Goal: Task Accomplishment & Management: Manage account settings

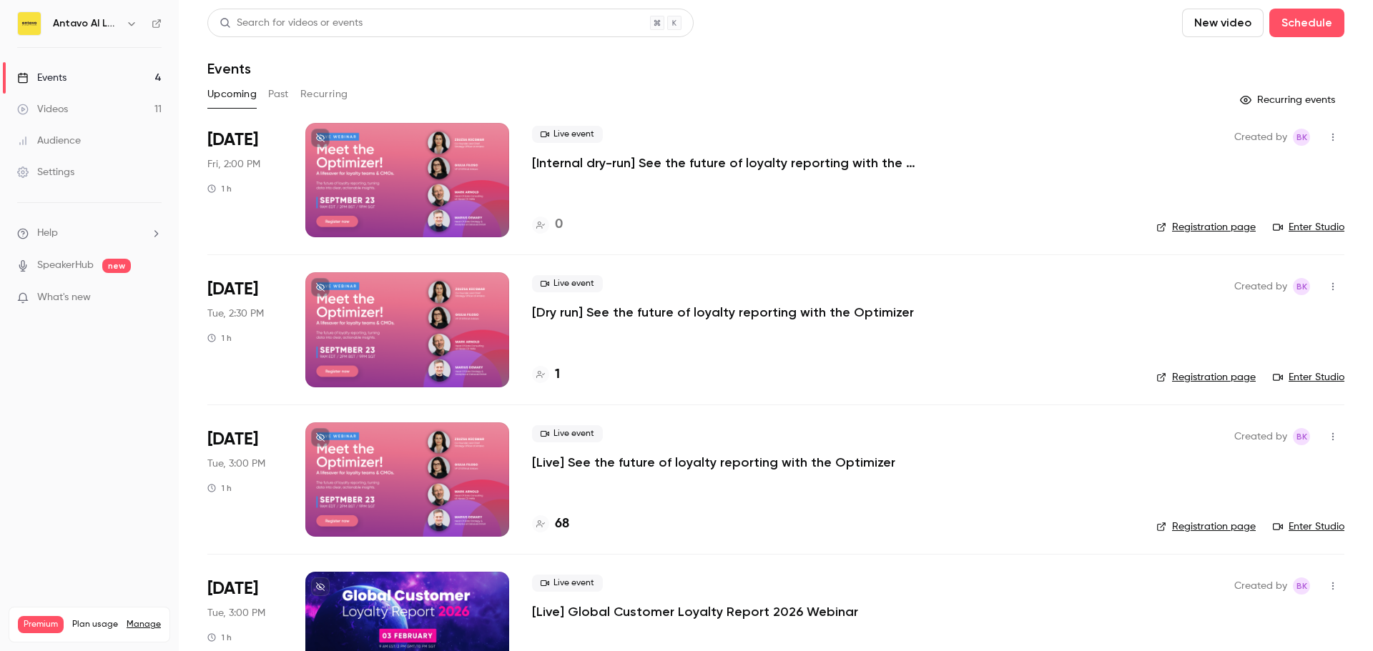
click at [572, 155] on p "[Internal dry-run] See the future of loyalty reporting with the Optimizer" at bounding box center [746, 162] width 429 height 17
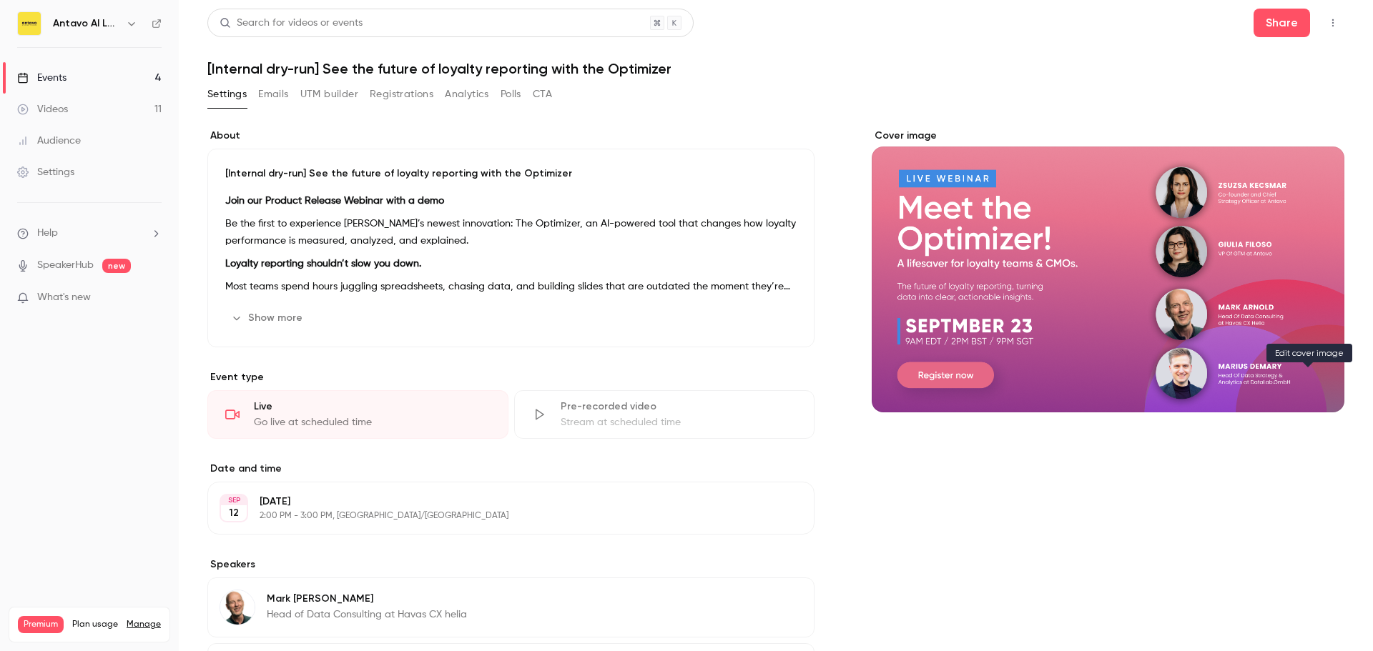
click at [1311, 384] on icon "Cover image" at bounding box center [1319, 386] width 16 height 11
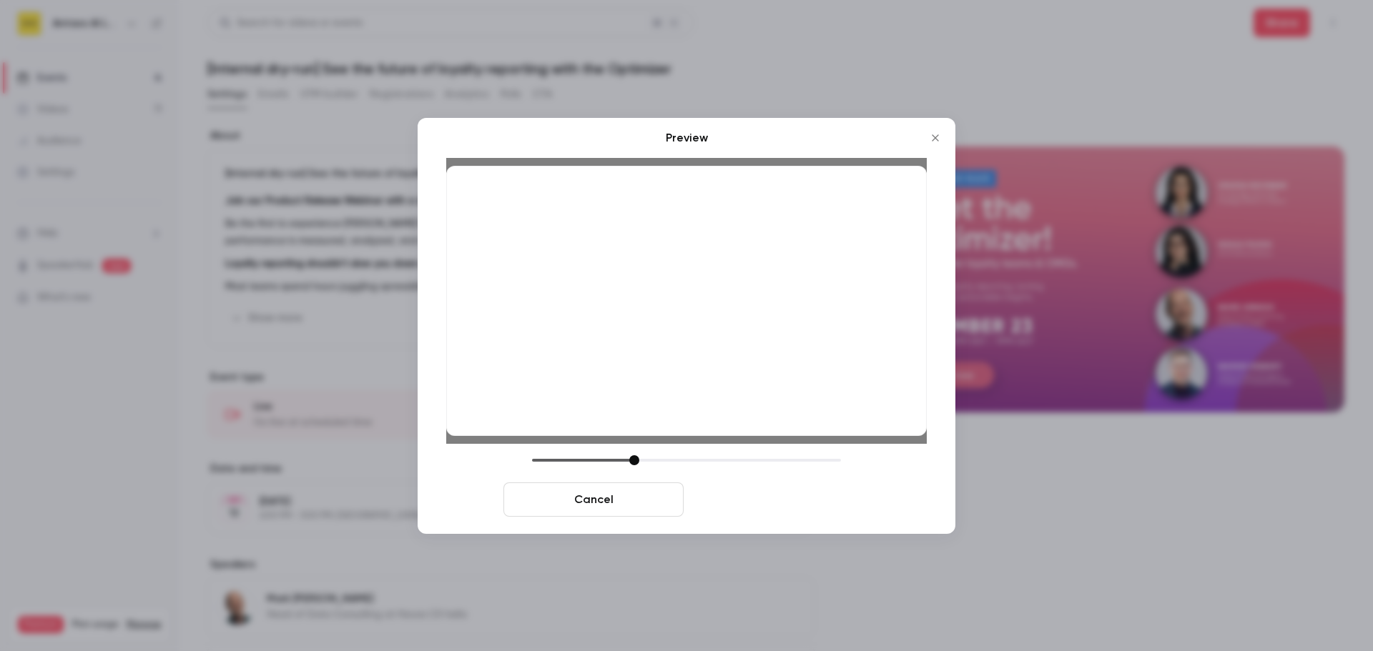
click at [816, 499] on button "Save cover" at bounding box center [779, 500] width 180 height 34
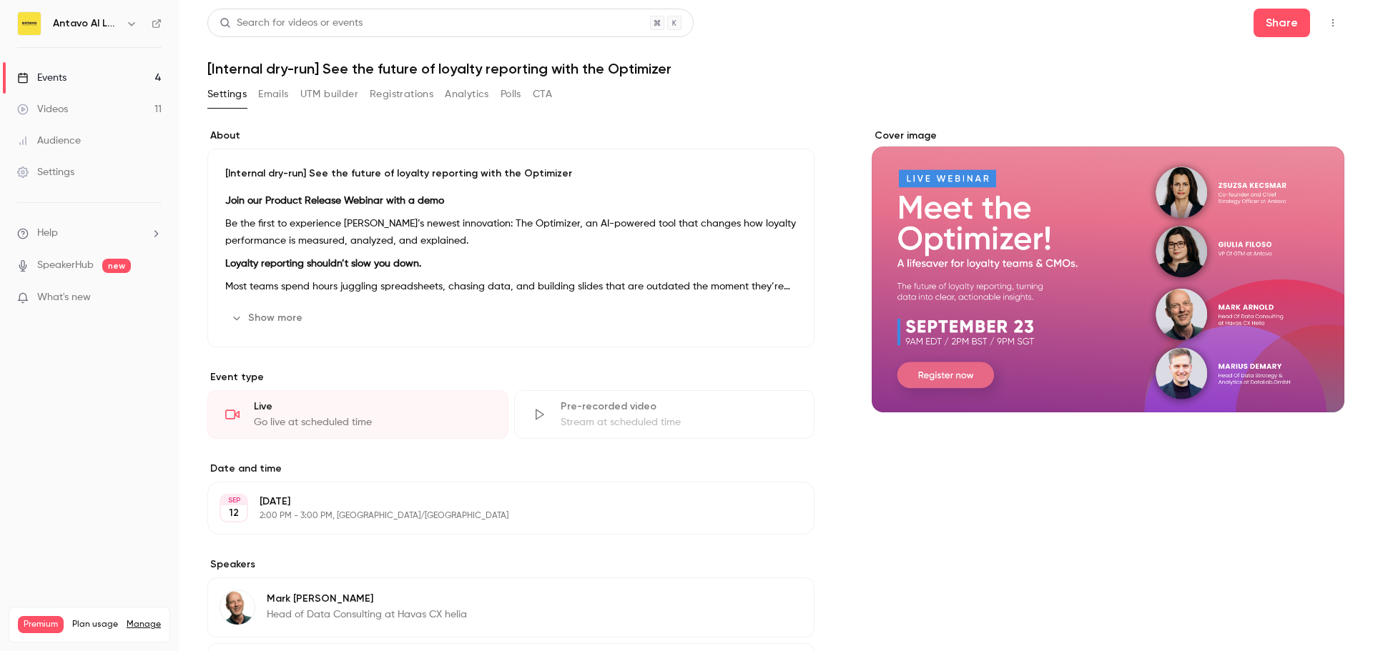
click at [87, 81] on link "Events 4" at bounding box center [89, 77] width 179 height 31
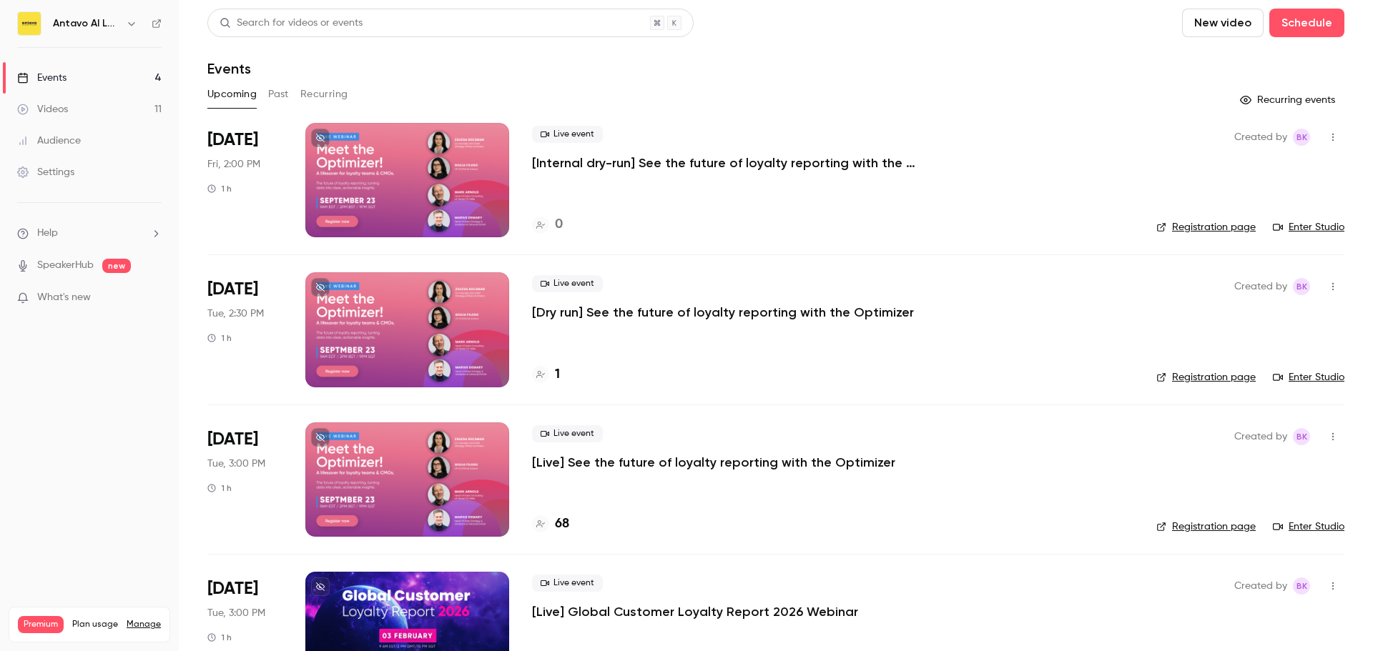
click at [644, 460] on p "[Live] See the future of loyalty reporting with the Optimizer" at bounding box center [713, 462] width 363 height 17
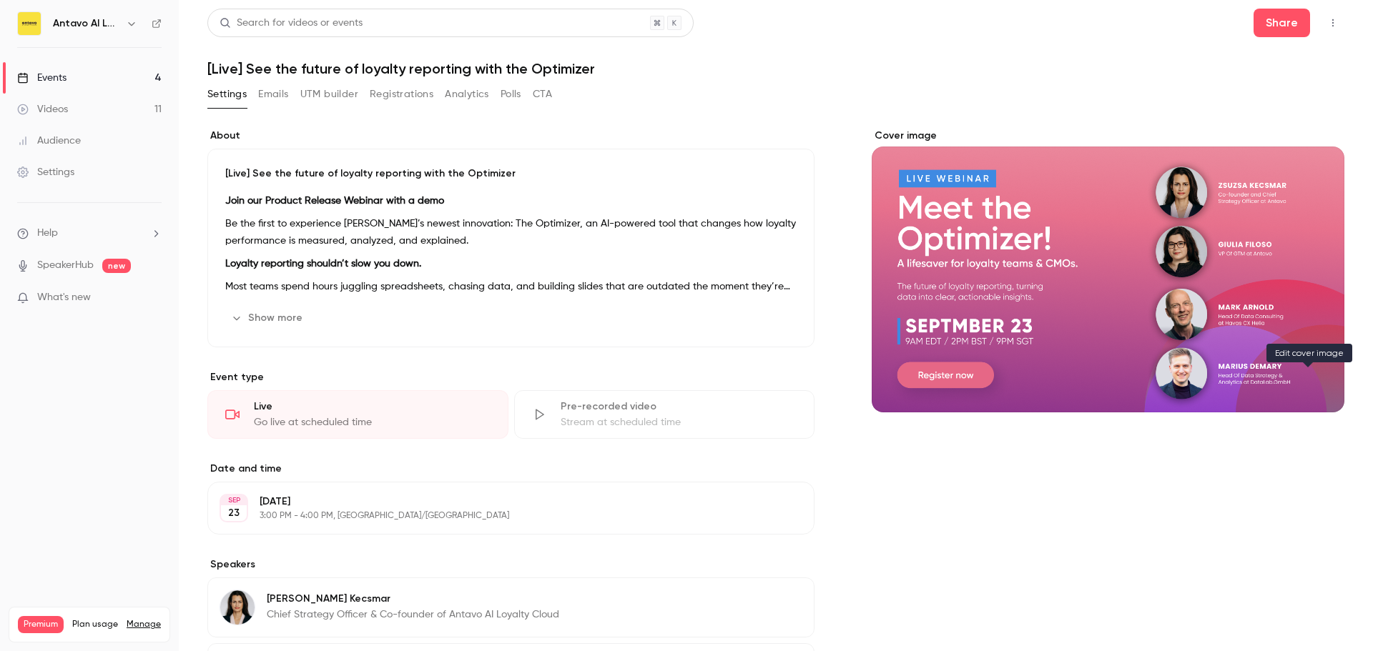
click at [1311, 388] on icon "Cover image" at bounding box center [1319, 386] width 16 height 11
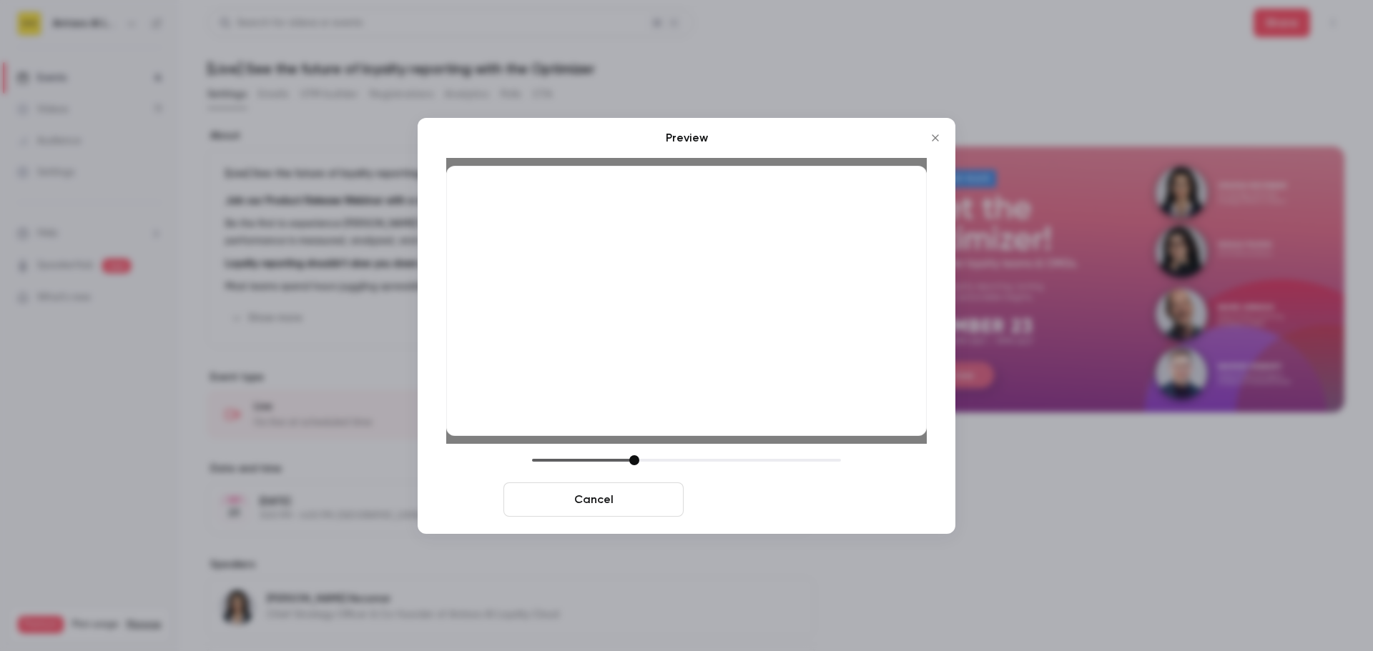
click at [809, 494] on button "Save cover" at bounding box center [779, 500] width 180 height 34
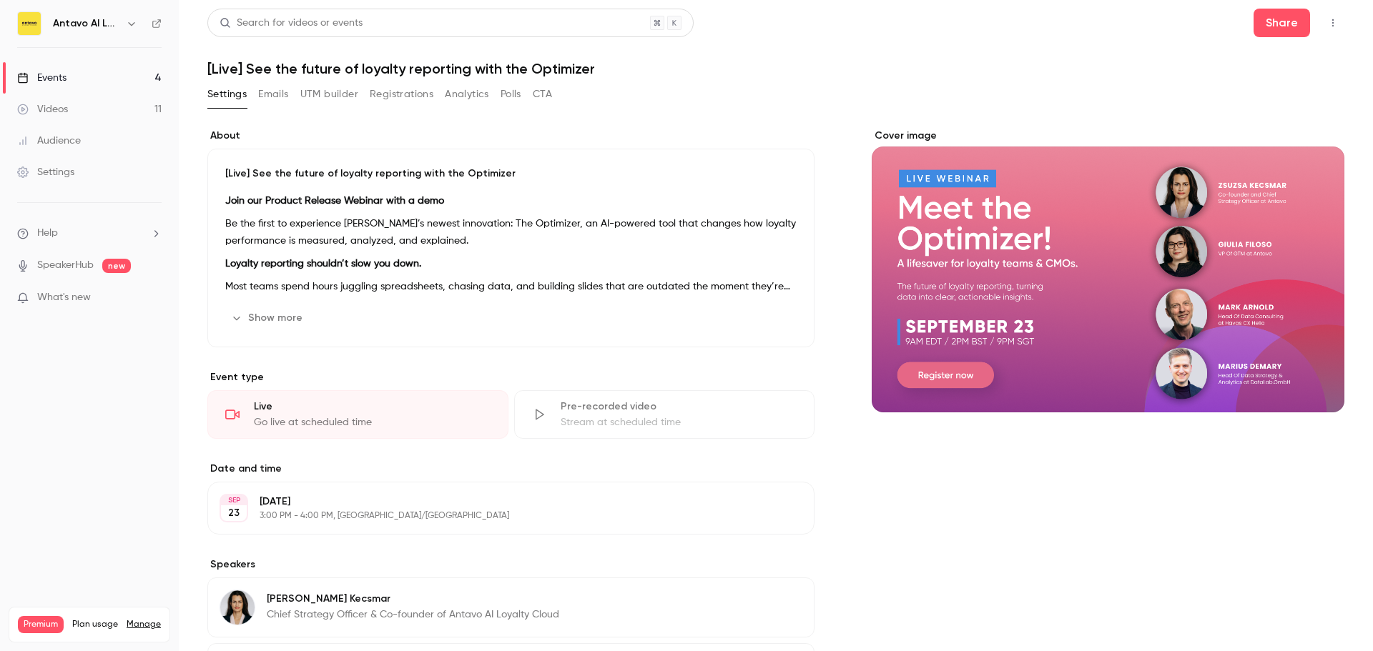
click at [49, 81] on div "Events" at bounding box center [41, 78] width 49 height 14
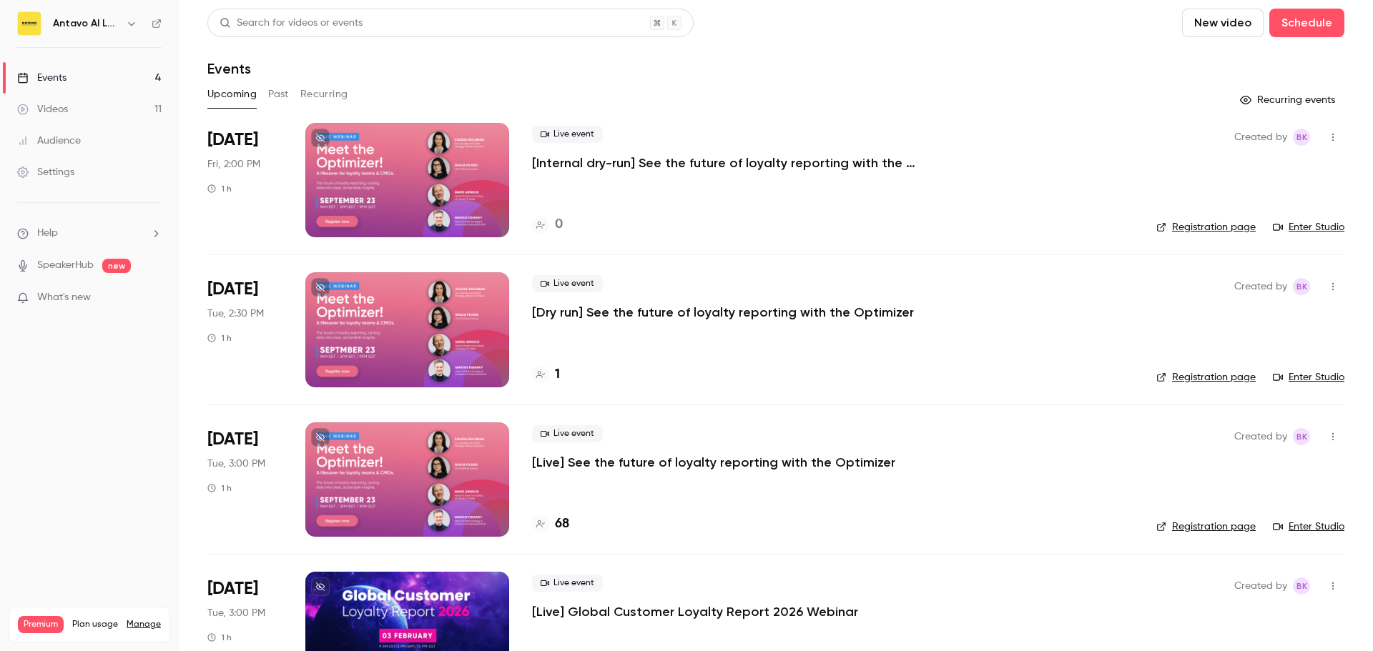
click at [659, 311] on p "[Dry run] See the future of loyalty reporting with the Optimizer" at bounding box center [723, 312] width 382 height 17
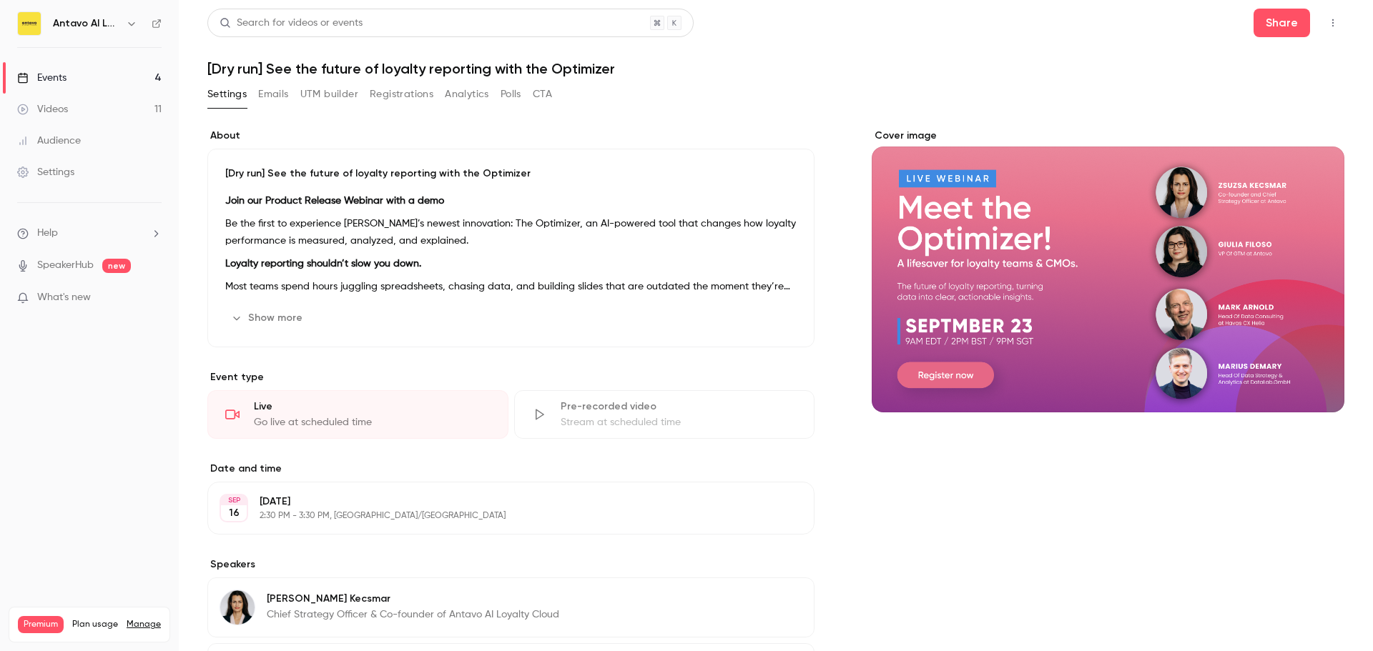
click at [1311, 389] on icon "Cover image" at bounding box center [1319, 386] width 16 height 11
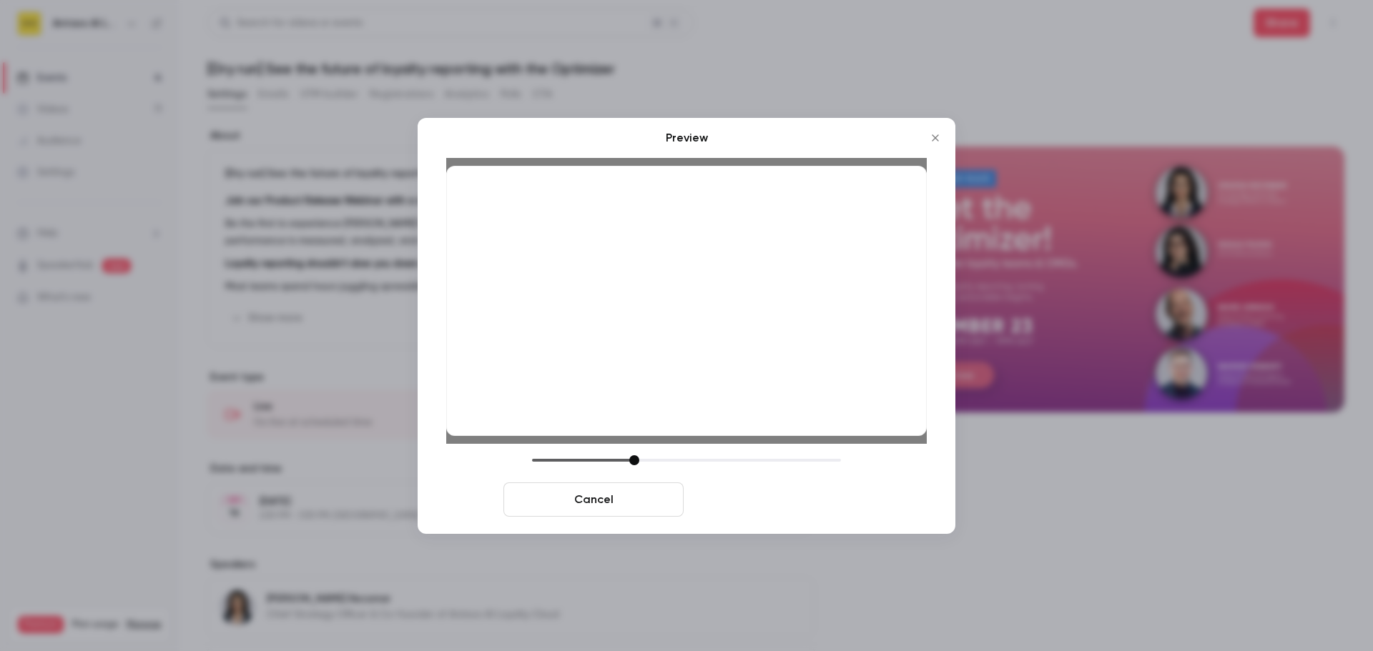
click at [828, 493] on button "Save cover" at bounding box center [779, 500] width 180 height 34
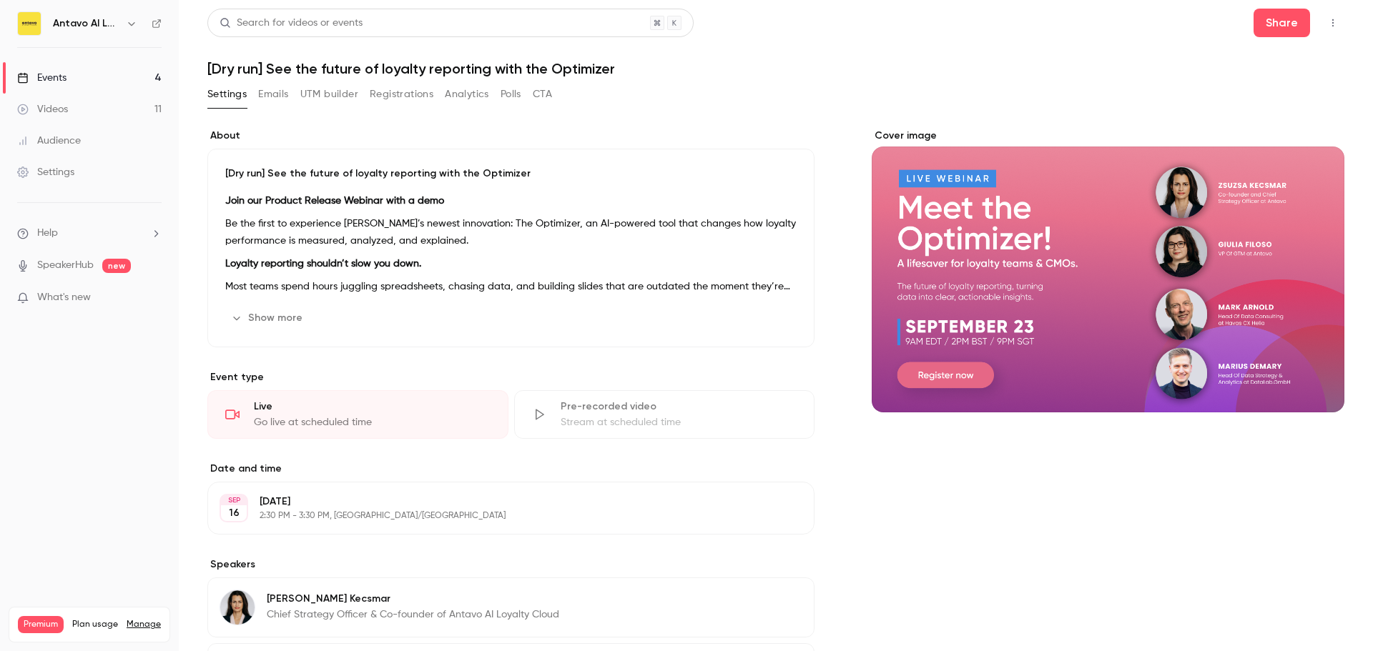
click at [53, 67] on link "Events 4" at bounding box center [89, 77] width 179 height 31
